Goal: Information Seeking & Learning: Learn about a topic

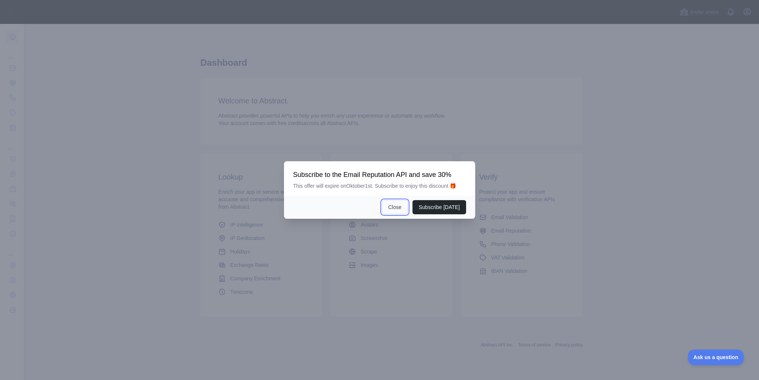
click at [400, 207] on button "Close" at bounding box center [395, 207] width 26 height 14
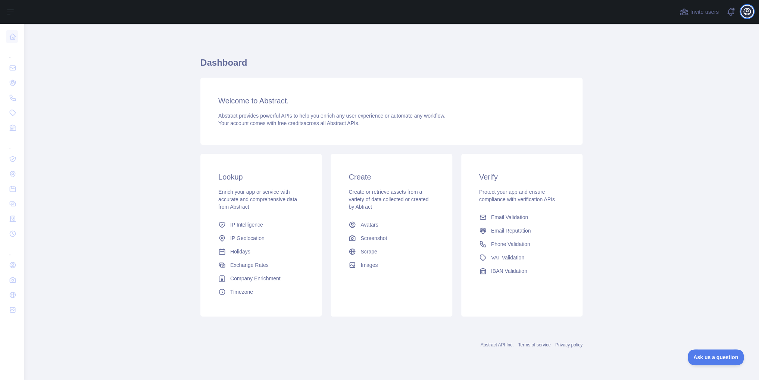
click at [747, 12] on icon "button" at bounding box center [746, 11] width 7 height 7
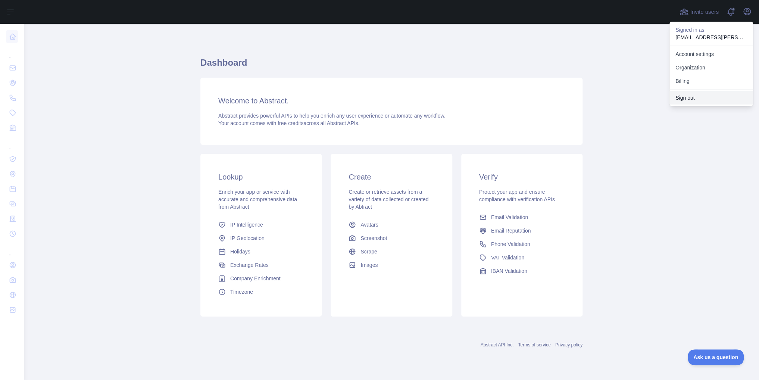
click at [686, 95] on button "Sign out" at bounding box center [711, 97] width 84 height 13
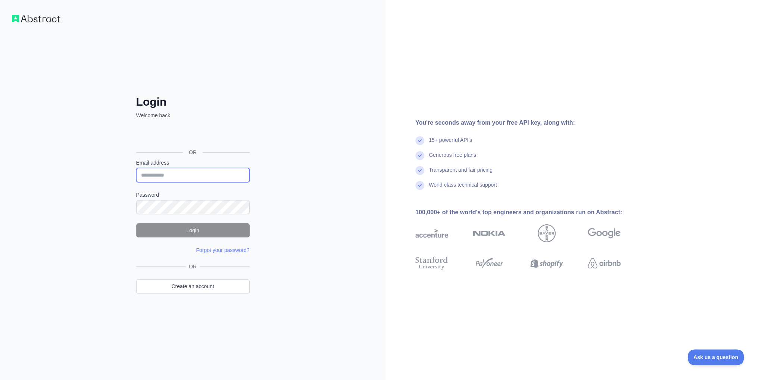
click at [187, 178] on input "Email address" at bounding box center [192, 175] width 113 height 14
type input "**********"
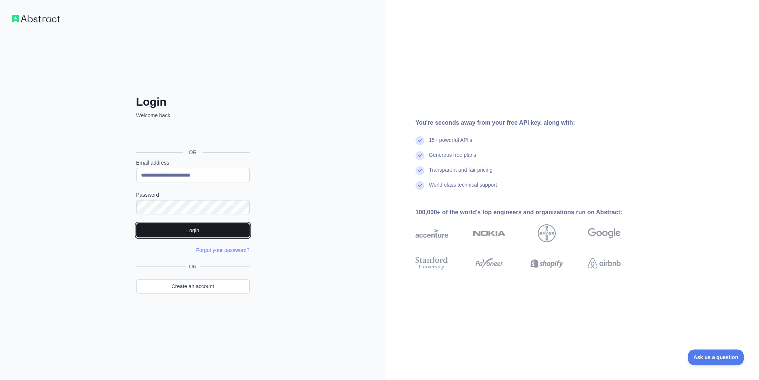
click at [197, 227] on button "Login" at bounding box center [192, 230] width 113 height 14
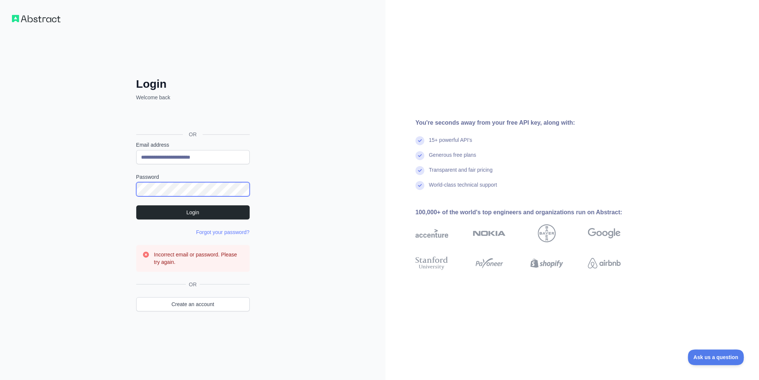
click at [101, 192] on div "**********" at bounding box center [192, 190] width 385 height 380
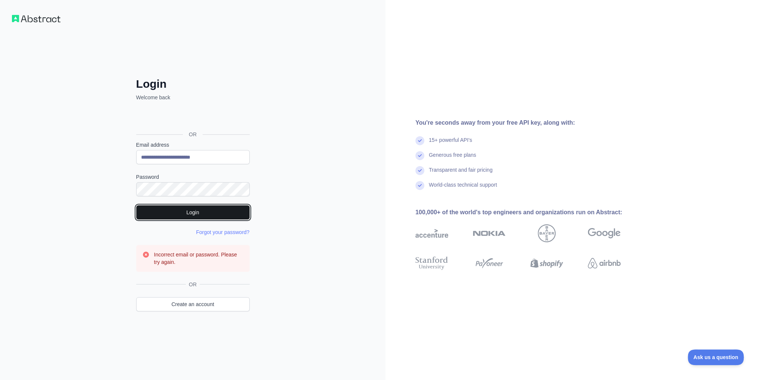
click at [166, 212] on button "Login" at bounding box center [192, 212] width 113 height 14
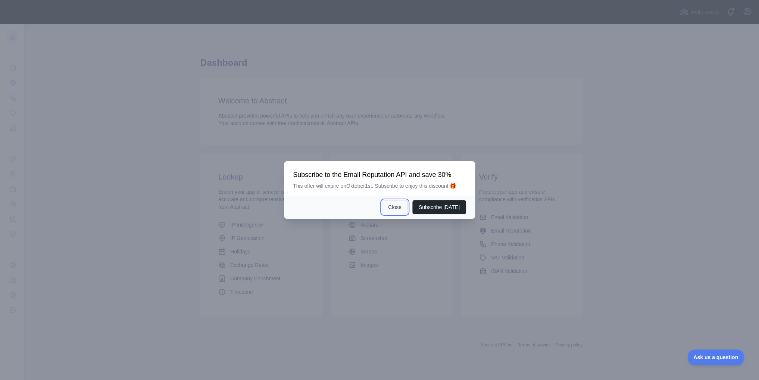
click at [398, 209] on button "Close" at bounding box center [395, 207] width 26 height 14
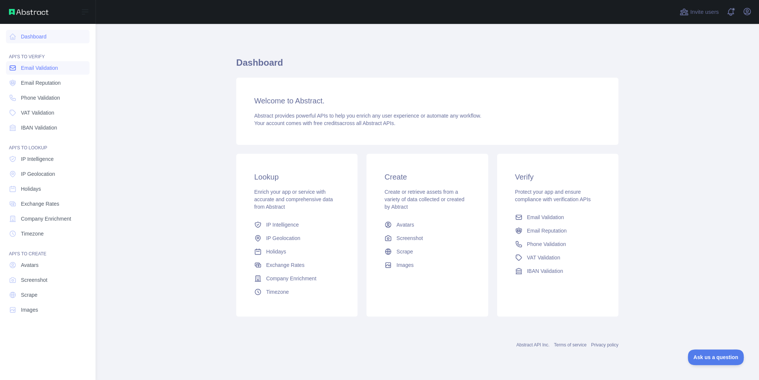
click at [54, 71] on span "Email Validation" at bounding box center [39, 67] width 37 height 7
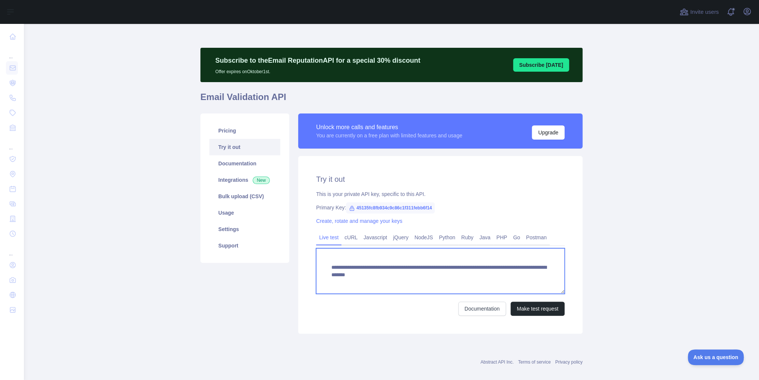
click at [400, 268] on textarea "**********" at bounding box center [440, 271] width 248 height 46
click at [238, 129] on link "Pricing" at bounding box center [244, 130] width 71 height 16
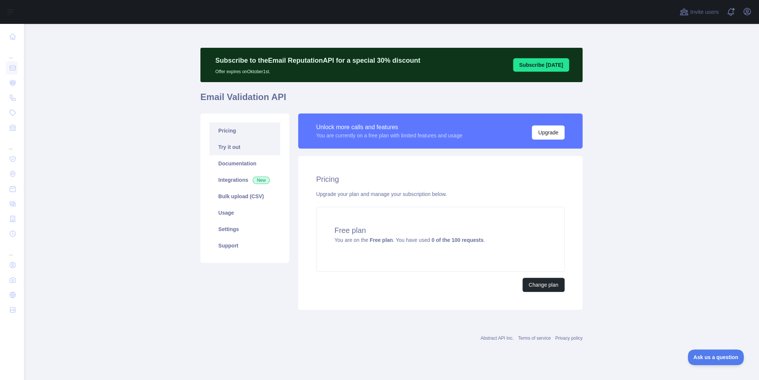
click at [251, 149] on link "Try it out" at bounding box center [244, 147] width 71 height 16
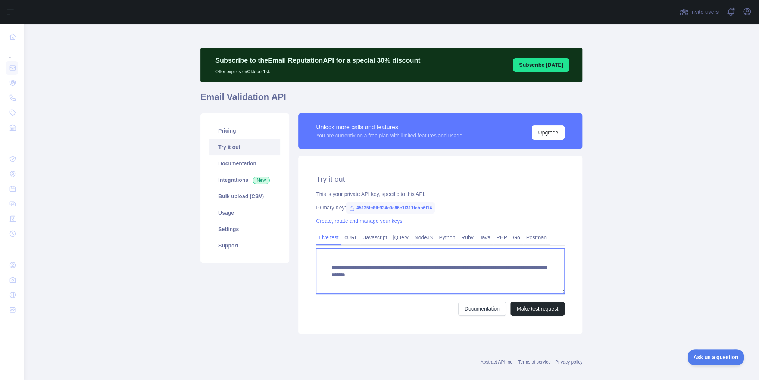
drag, startPoint x: 328, startPoint y: 267, endPoint x: 543, endPoint y: 273, distance: 216.1
click at [543, 273] on textarea "**********" at bounding box center [440, 271] width 248 height 46
click at [542, 203] on div "**********" at bounding box center [440, 245] width 284 height 178
drag, startPoint x: 536, startPoint y: 275, endPoint x: 310, endPoint y: 266, distance: 225.5
click at [310, 266] on div "**********" at bounding box center [440, 245] width 284 height 178
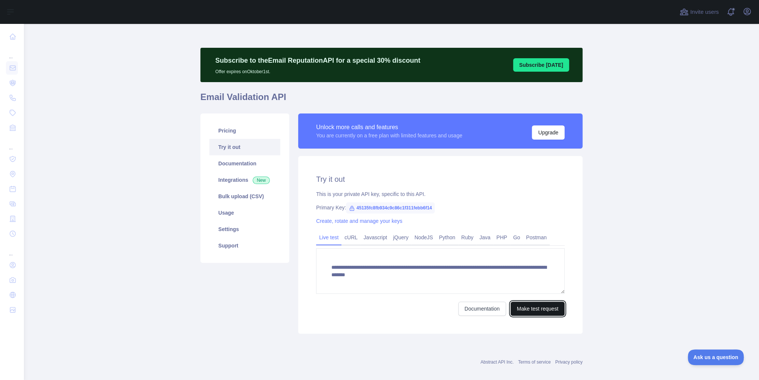
click at [532, 308] on button "Make test request" at bounding box center [537, 308] width 54 height 14
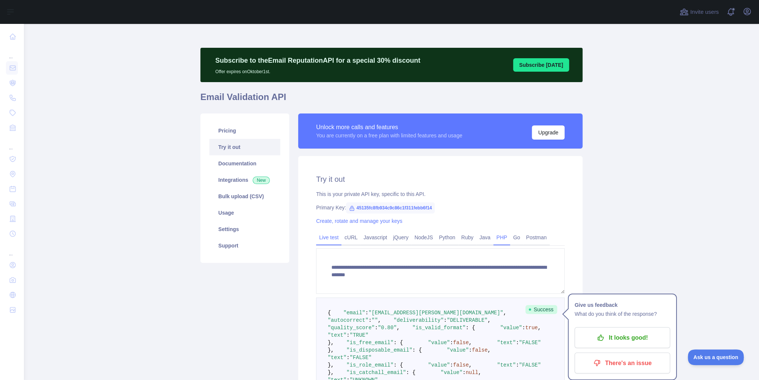
click at [495, 238] on link "PHP" at bounding box center [501, 237] width 17 height 12
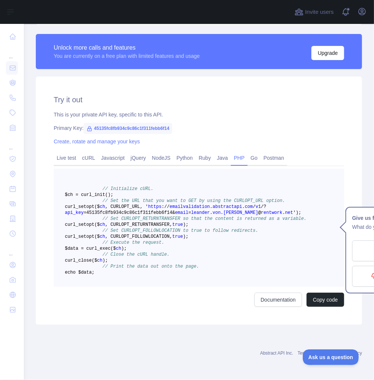
scroll to position [254, 0]
drag, startPoint x: 175, startPoint y: 195, endPoint x: 164, endPoint y: 203, distance: 13.7
click at [164, 204] on span "curl _setopt($ ch , CURLOPT_URL, ' https : / / emailvalidation . abstractapi . …" at bounding box center [183, 209] width 236 height 11
copy span "https : / / emailvalidation . abstractapi . com / v1 / ? api_key =45135fc8fb934…"
drag, startPoint x: 166, startPoint y: 202, endPoint x: 177, endPoint y: 203, distance: 11.6
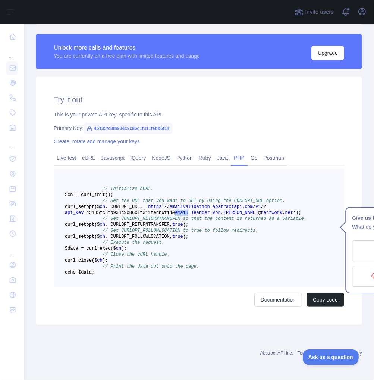
click at [177, 210] on span "email" at bounding box center [181, 212] width 13 height 5
copy span "email"
click at [213, 210] on span "von" at bounding box center [217, 212] width 8 height 5
drag, startPoint x: 175, startPoint y: 197, endPoint x: 163, endPoint y: 204, distance: 14.7
click at [163, 204] on span "curl _setopt($ ch , CURLOPT_URL, ' https : / / emailvalidation . abstractapi . …" at bounding box center [183, 209] width 236 height 11
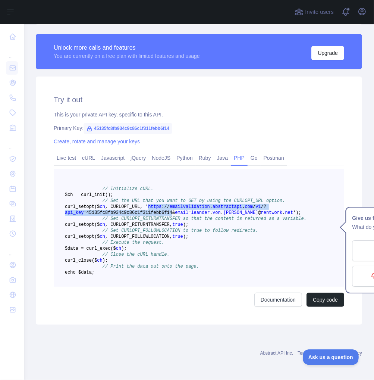
copy span "https : / / emailvalidation . abstractapi . com / v1 / ? api_key =45135fc8fb934…"
drag, startPoint x: 165, startPoint y: 202, endPoint x: 178, endPoint y: 203, distance: 13.1
click at [178, 204] on span "curl _setopt($ ch , CURLOPT_URL, ' https : / / emailvalidation . abstractapi . …" at bounding box center [183, 209] width 236 height 11
copy span "email"
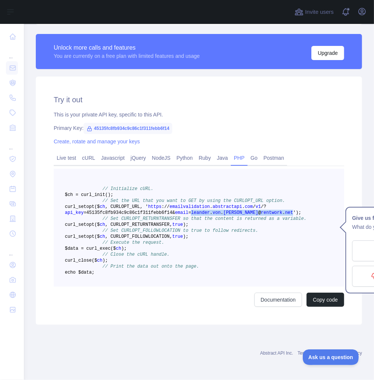
drag, startPoint x: 257, startPoint y: 202, endPoint x: 181, endPoint y: 201, distance: 75.7
click at [181, 204] on span "curl _setopt($ ch , CURLOPT_URL, ' https : / / emailvalidation . abstractapi . …" at bounding box center [183, 209] width 236 height 11
copy span "leander . von . kramer @ rentwork . net"
click at [109, 152] on link "Javascript" at bounding box center [112, 158] width 29 height 12
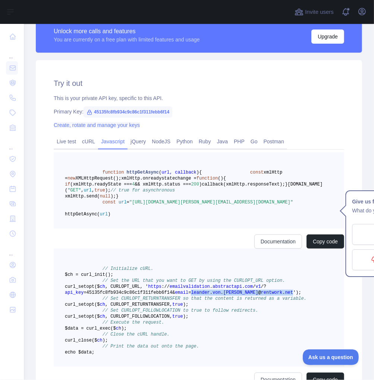
scroll to position [236, 0]
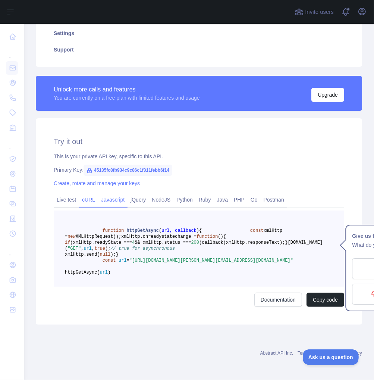
click at [84, 194] on link "cURL" at bounding box center [88, 200] width 19 height 12
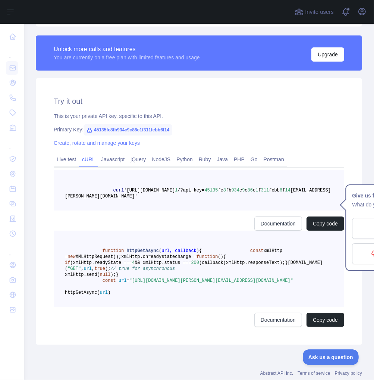
scroll to position [165, 0]
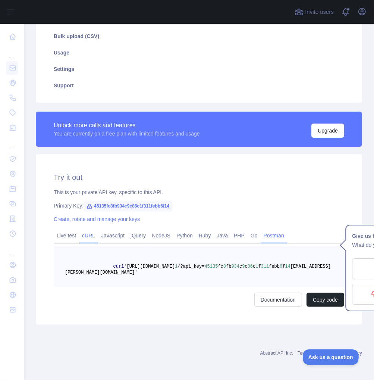
click at [270, 232] on link "Postman" at bounding box center [274, 235] width 26 height 12
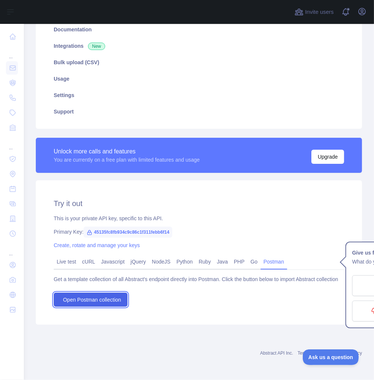
click at [105, 296] on span "Open Postman collection" at bounding box center [92, 299] width 58 height 7
click at [72, 256] on link "Live test" at bounding box center [66, 262] width 25 height 12
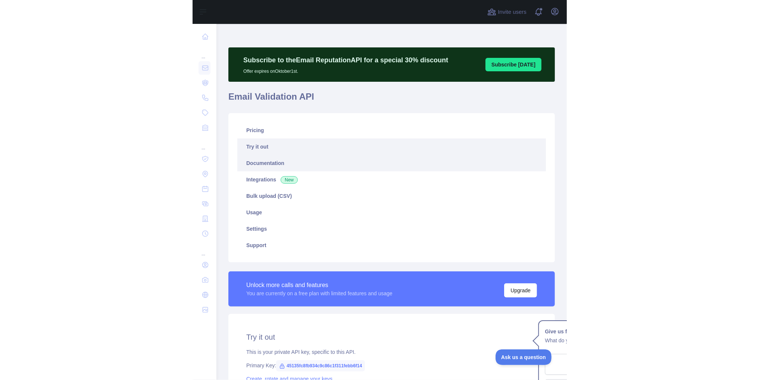
scroll to position [0, 0]
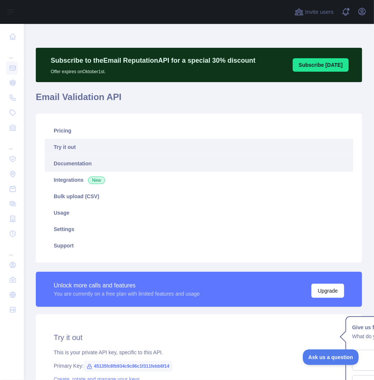
click at [85, 170] on link "Documentation" at bounding box center [199, 163] width 308 height 16
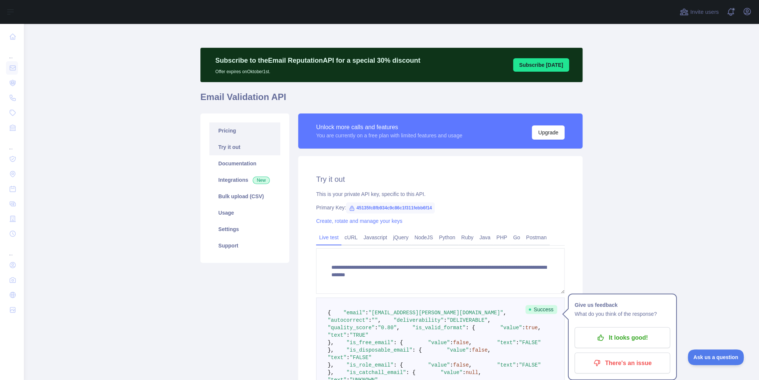
click at [234, 134] on link "Pricing" at bounding box center [244, 130] width 71 height 16
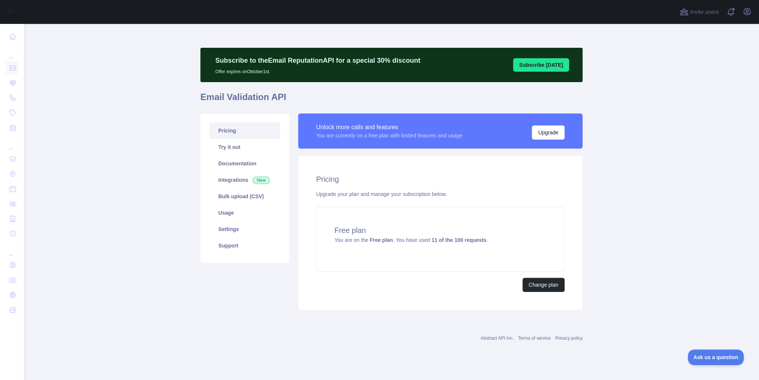
click at [551, 66] on button "Subscribe [DATE]" at bounding box center [541, 64] width 56 height 13
click at [546, 282] on button "Change plan" at bounding box center [543, 285] width 42 height 14
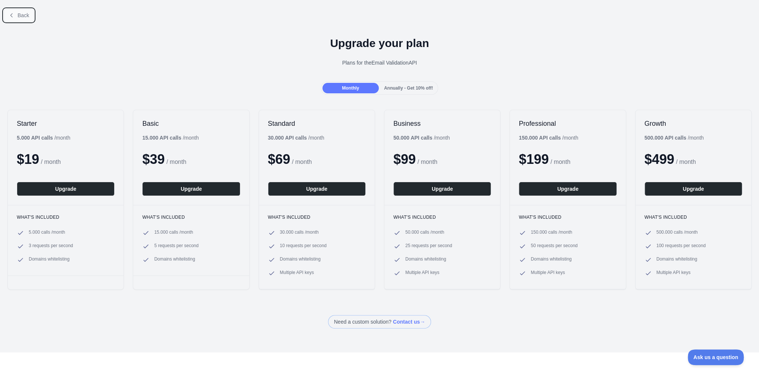
click at [12, 16] on icon at bounding box center [11, 14] width 2 height 3
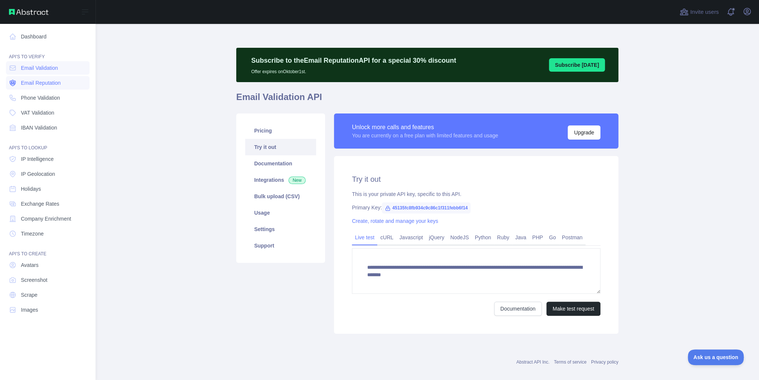
click at [39, 81] on span "Email Reputation" at bounding box center [41, 82] width 40 height 7
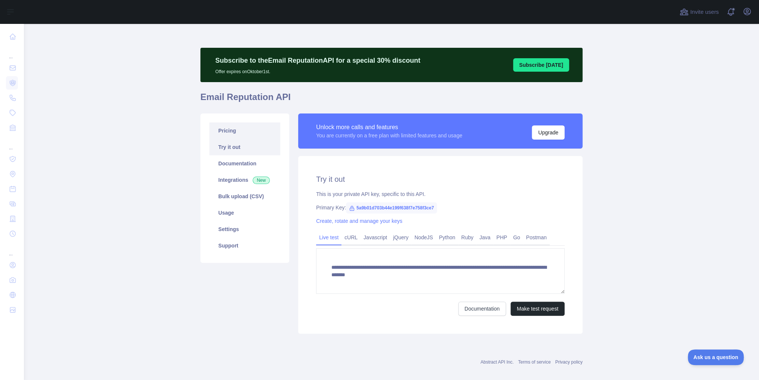
click at [234, 133] on link "Pricing" at bounding box center [244, 130] width 71 height 16
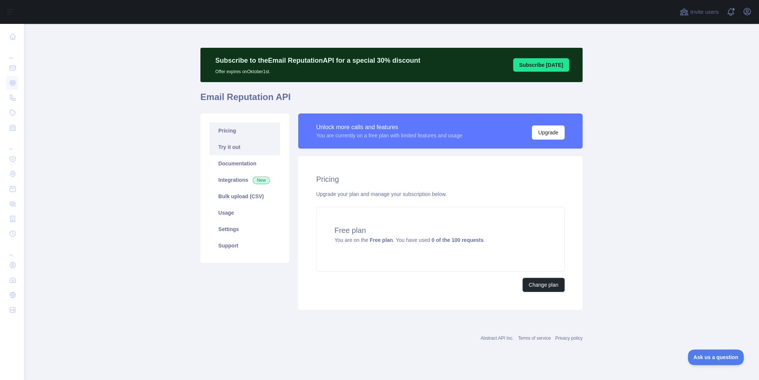
click at [248, 144] on link "Try it out" at bounding box center [244, 147] width 71 height 16
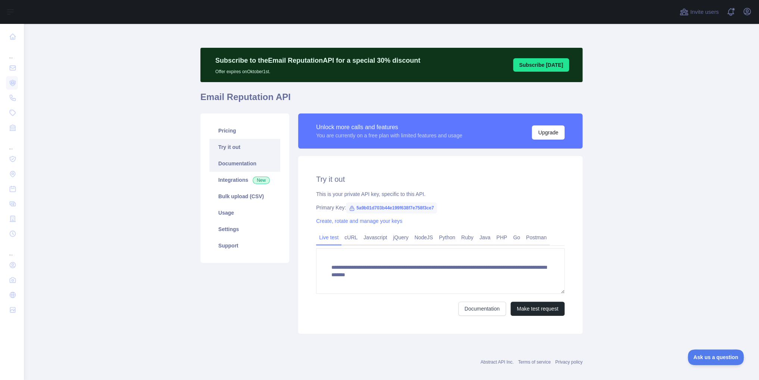
click at [242, 160] on link "Documentation" at bounding box center [244, 163] width 71 height 16
click at [543, 309] on button "Make test request" at bounding box center [537, 308] width 54 height 14
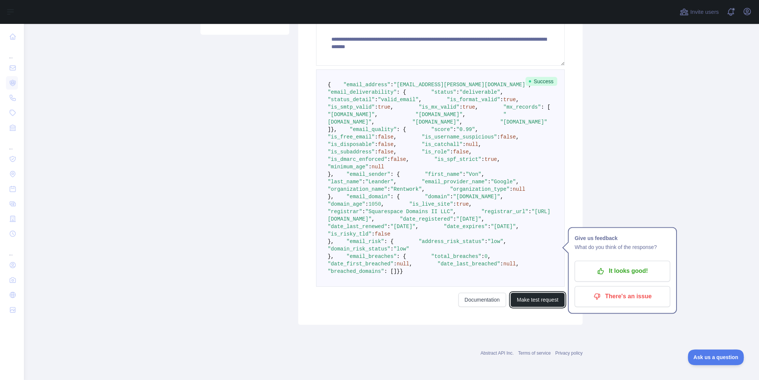
scroll to position [418, 0]
drag, startPoint x: 437, startPoint y: 186, endPoint x: 340, endPoint y: 186, distance: 96.6
click at [340, 186] on pre "{ "email_address" : "leander.von.kramer@rentwork.net" , "email_deliverability" …" at bounding box center [440, 177] width 248 height 217
click at [472, 201] on span at bounding box center [484, 204] width 25 height 6
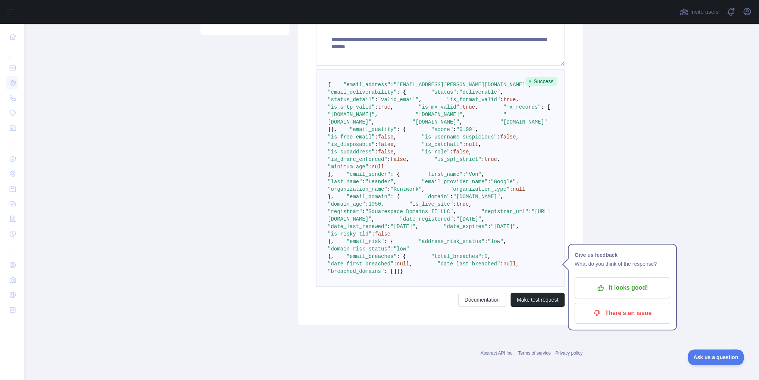
drag, startPoint x: 342, startPoint y: 206, endPoint x: 449, endPoint y: 231, distance: 110.1
click at [449, 231] on pre "{ "email_address" : "leander.von.kramer@rentwork.net" , "email_deliverability" …" at bounding box center [440, 177] width 248 height 217
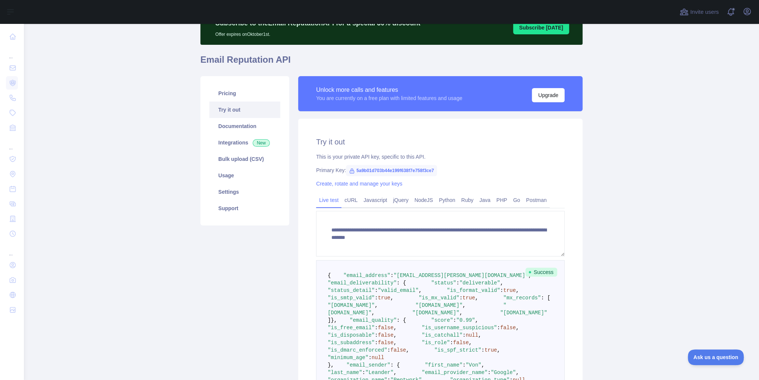
scroll to position [0, 0]
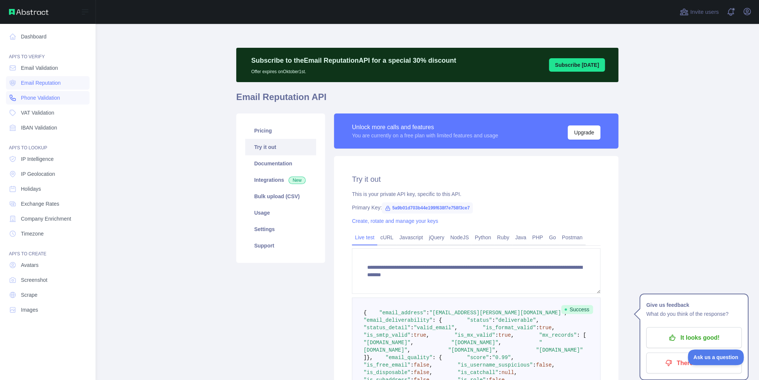
click at [48, 98] on span "Phone Validation" at bounding box center [40, 97] width 39 height 7
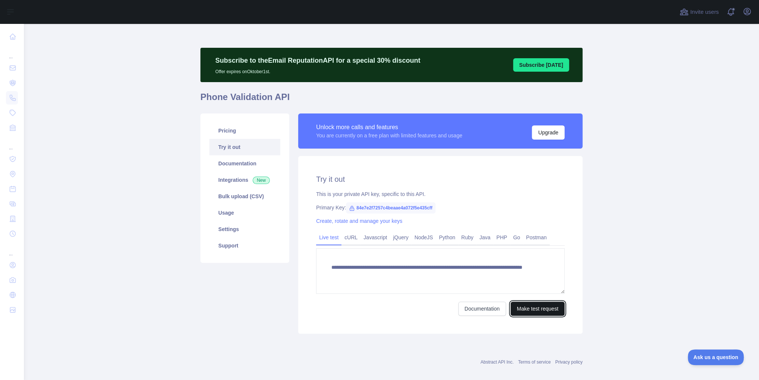
click at [554, 309] on button "Make test request" at bounding box center [537, 308] width 54 height 14
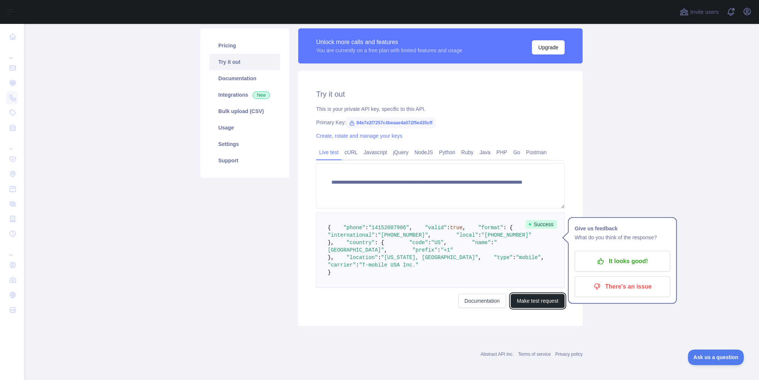
scroll to position [63, 0]
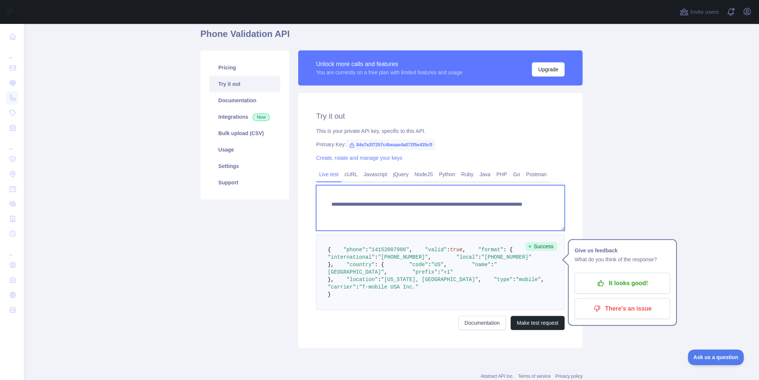
click at [489, 210] on textarea "**********" at bounding box center [440, 208] width 248 height 46
drag, startPoint x: 495, startPoint y: 210, endPoint x: 457, endPoint y: 213, distance: 38.5
click at [457, 213] on textarea "**********" at bounding box center [440, 208] width 248 height 46
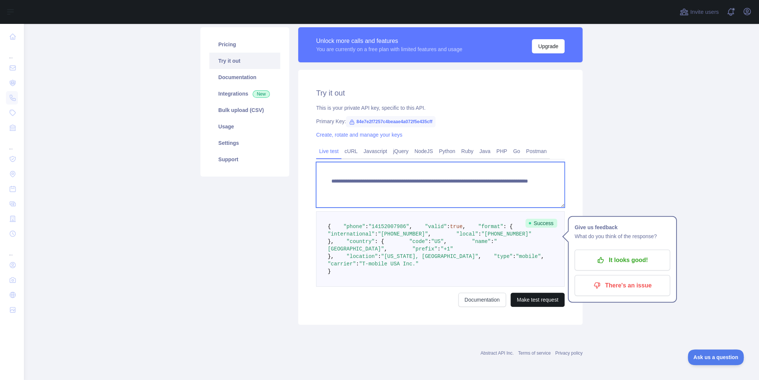
type textarea "**********"
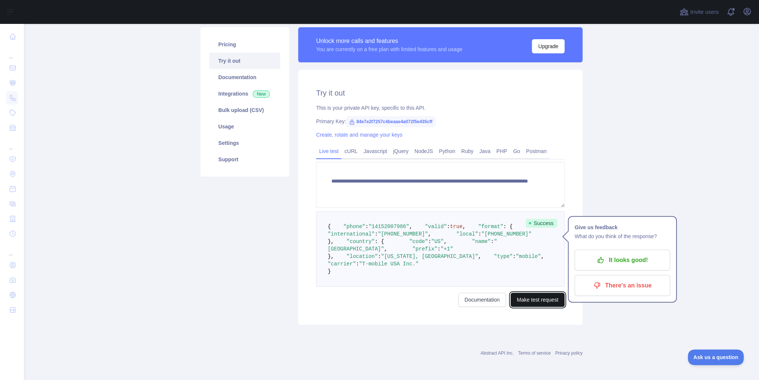
click at [530, 301] on button "Make test request" at bounding box center [537, 299] width 54 height 14
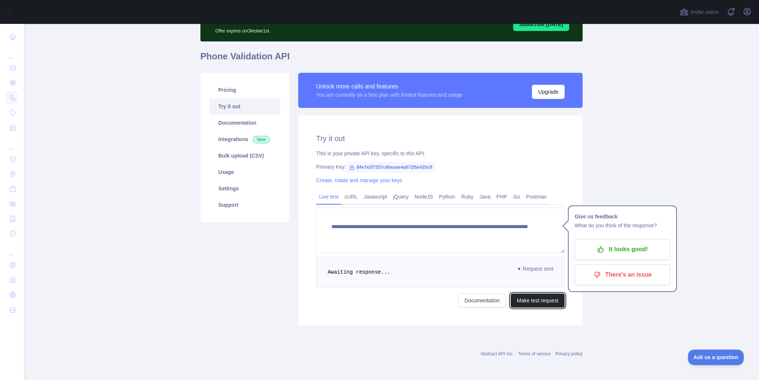
scroll to position [153, 0]
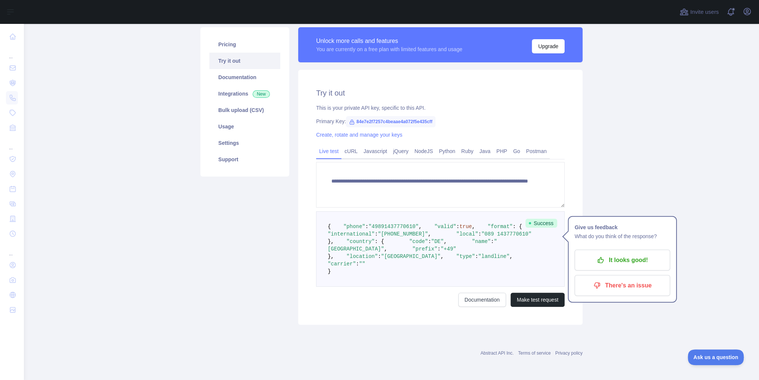
click at [478, 257] on span ""landline"" at bounding box center [493, 256] width 31 height 6
click at [459, 234] on pre "{ "phone" : "49891437770610" , "valid" : true , "format" : { "international" : …" at bounding box center [440, 248] width 248 height 75
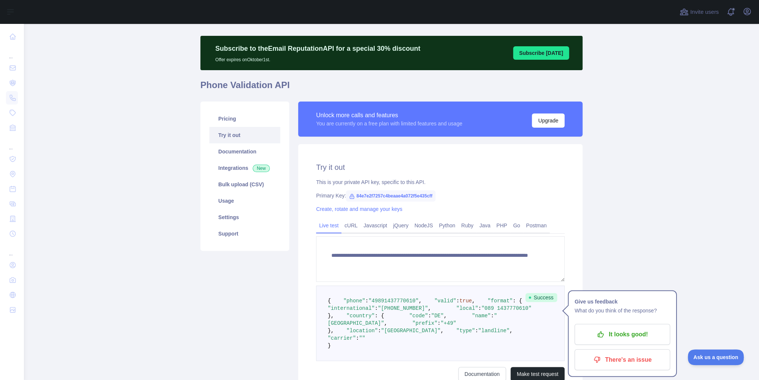
scroll to position [3, 0]
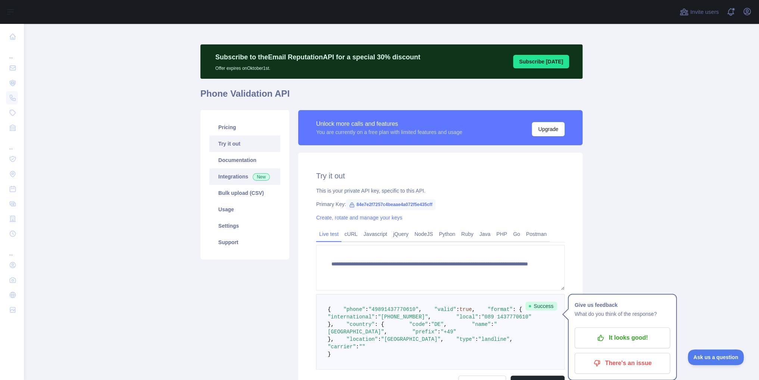
click at [228, 181] on link "Integrations New" at bounding box center [244, 176] width 71 height 16
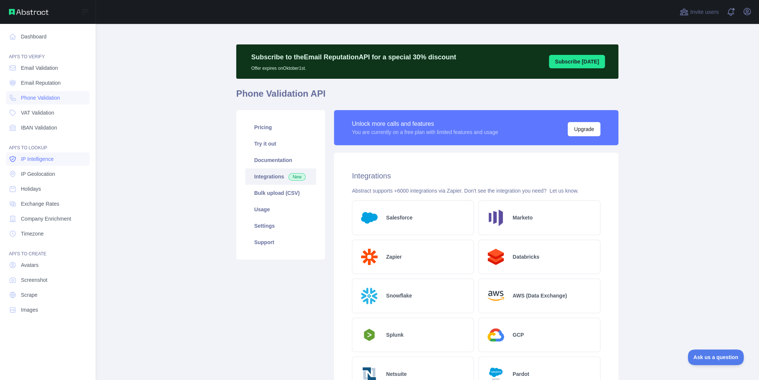
click at [42, 158] on span "IP Intelligence" at bounding box center [37, 158] width 33 height 7
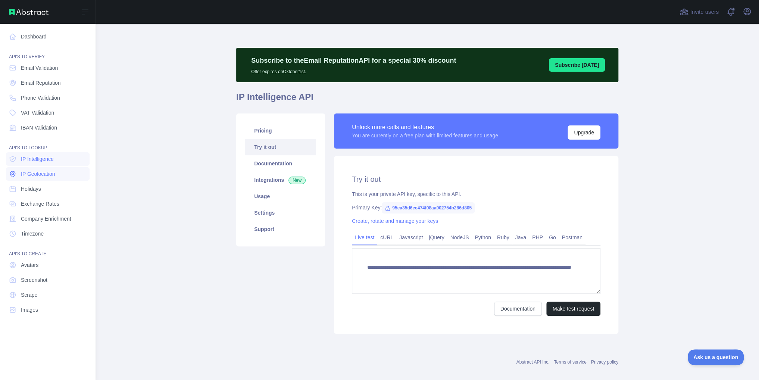
click at [44, 174] on span "IP Geolocation" at bounding box center [38, 173] width 34 height 7
click at [39, 190] on span "Holidays" at bounding box center [31, 188] width 20 height 7
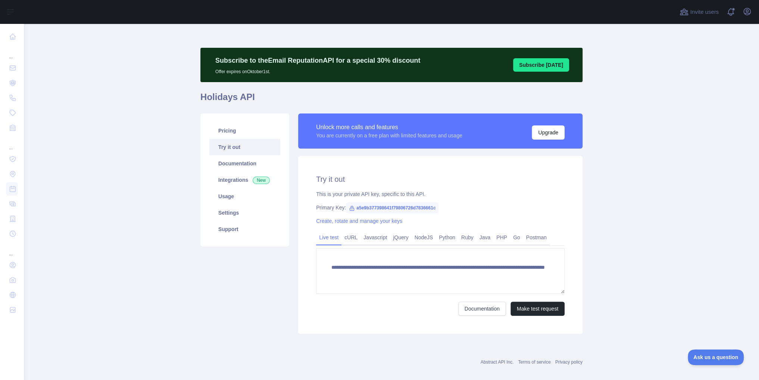
scroll to position [7, 0]
click at [532, 307] on button "Make test request" at bounding box center [537, 308] width 54 height 14
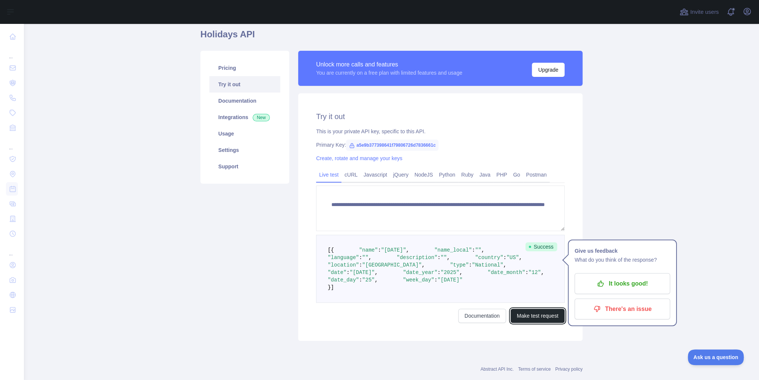
scroll to position [60, 0]
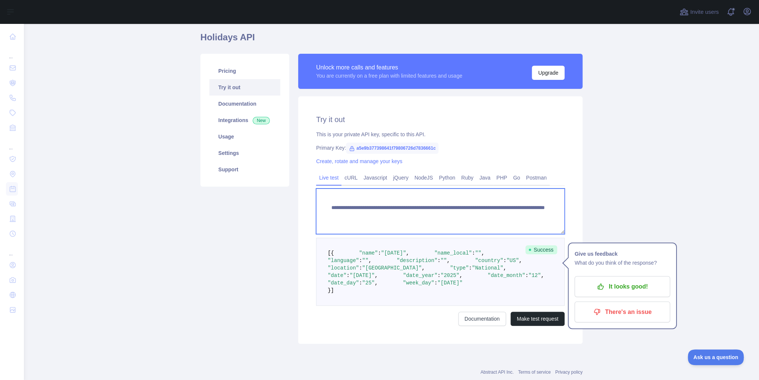
click at [470, 222] on textarea "**********" at bounding box center [440, 211] width 248 height 46
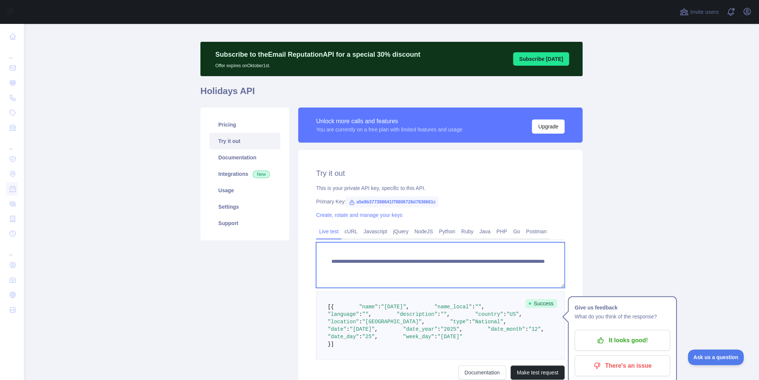
scroll to position [0, 0]
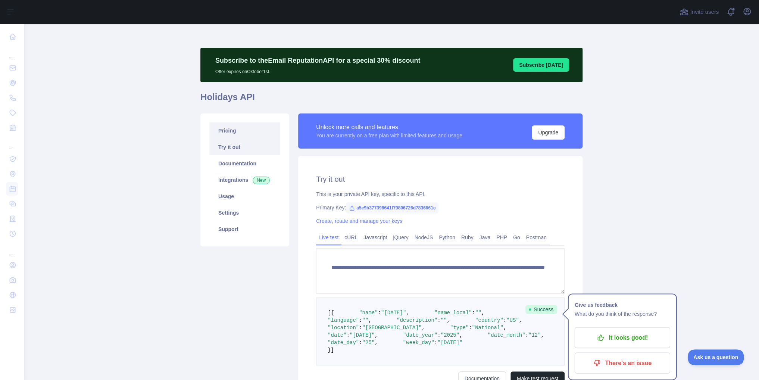
click at [250, 131] on link "Pricing" at bounding box center [244, 130] width 71 height 16
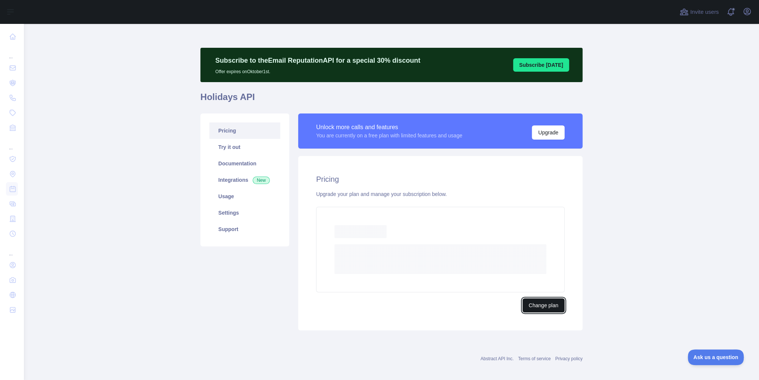
click at [555, 305] on button "Change plan" at bounding box center [543, 305] width 42 height 14
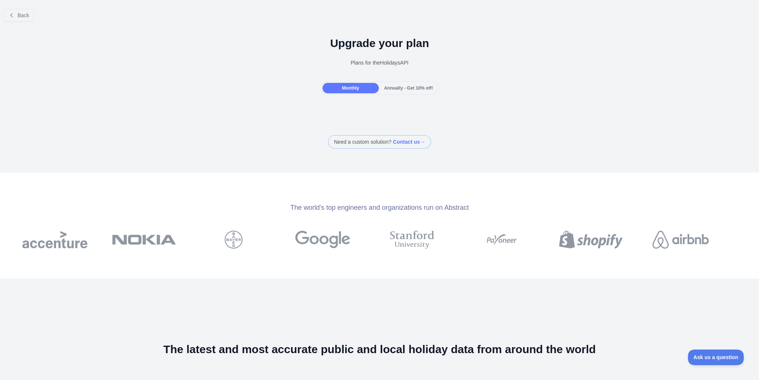
click at [391, 89] on span "Annually - Get 10% off!" at bounding box center [408, 87] width 49 height 5
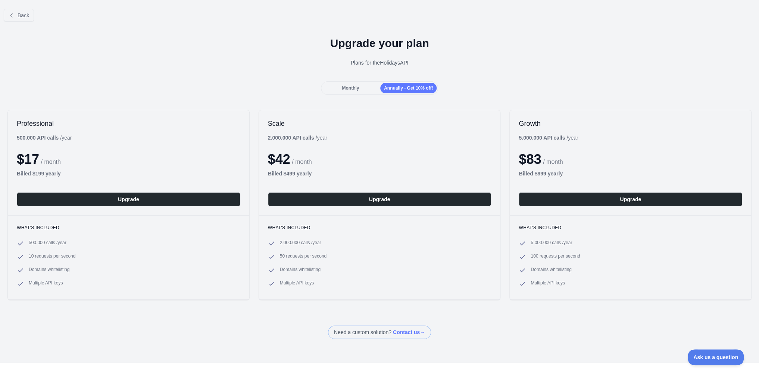
click at [348, 88] on span "Monthly" at bounding box center [350, 87] width 17 height 5
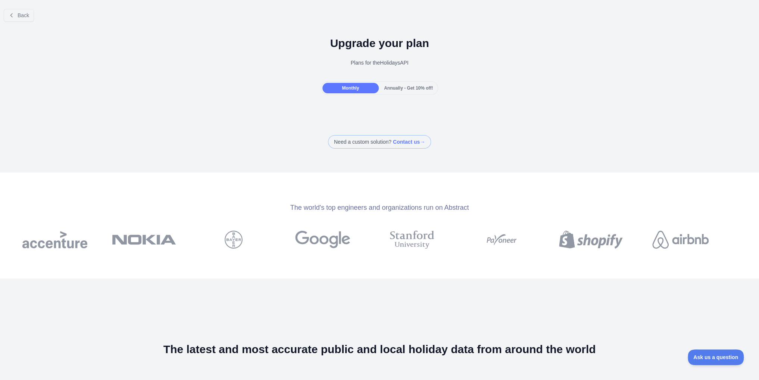
click at [394, 88] on span "Annually - Get 10% off!" at bounding box center [408, 87] width 49 height 5
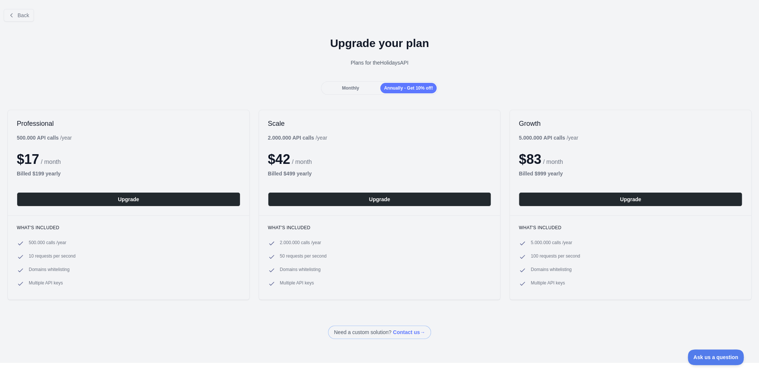
click at [348, 87] on span "Monthly" at bounding box center [350, 87] width 17 height 5
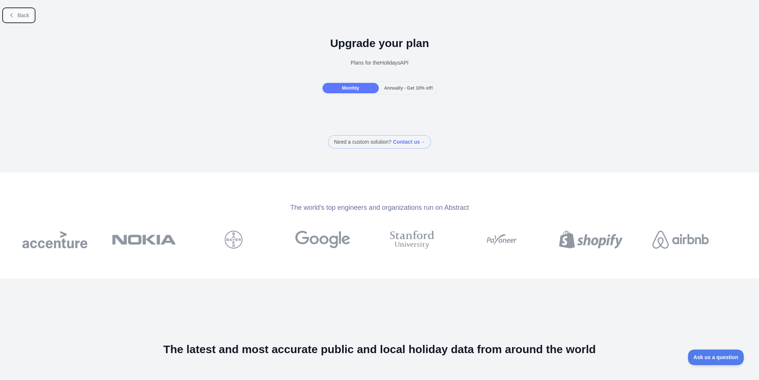
click at [18, 12] on span "Back" at bounding box center [24, 15] width 12 height 6
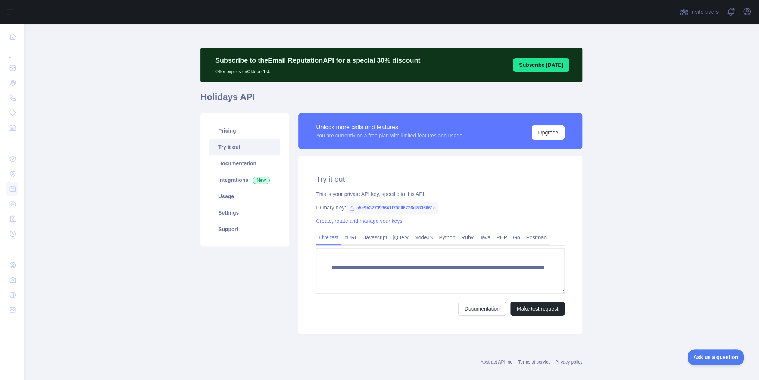
scroll to position [7, 0]
click at [470, 267] on textarea "**********" at bounding box center [440, 271] width 248 height 46
type textarea "**********"
click at [537, 310] on button "Make test request" at bounding box center [537, 308] width 54 height 14
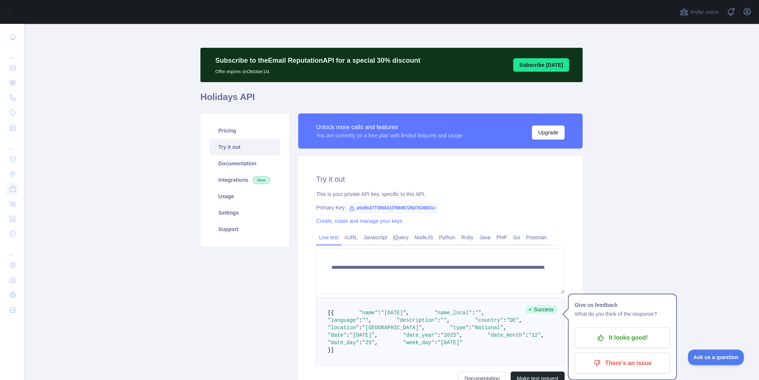
scroll to position [0, 0]
